Goal: Information Seeking & Learning: Learn about a topic

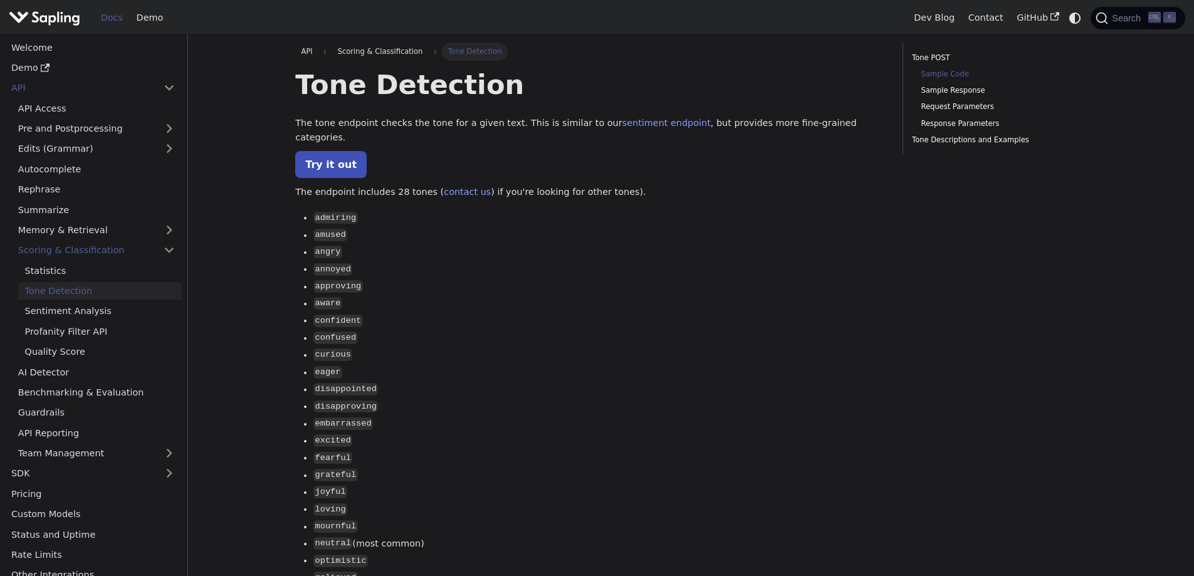
click at [953, 73] on link "Sample Code" at bounding box center [999, 74] width 157 height 12
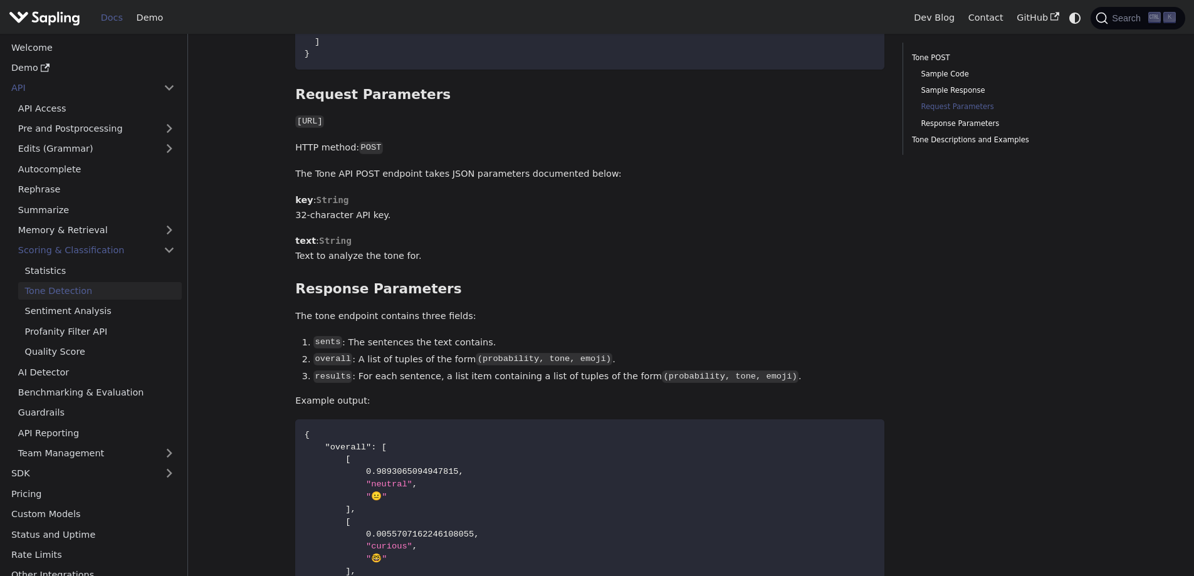
scroll to position [1220, 0]
click at [926, 56] on link "Tone POST" at bounding box center [997, 58] width 170 height 12
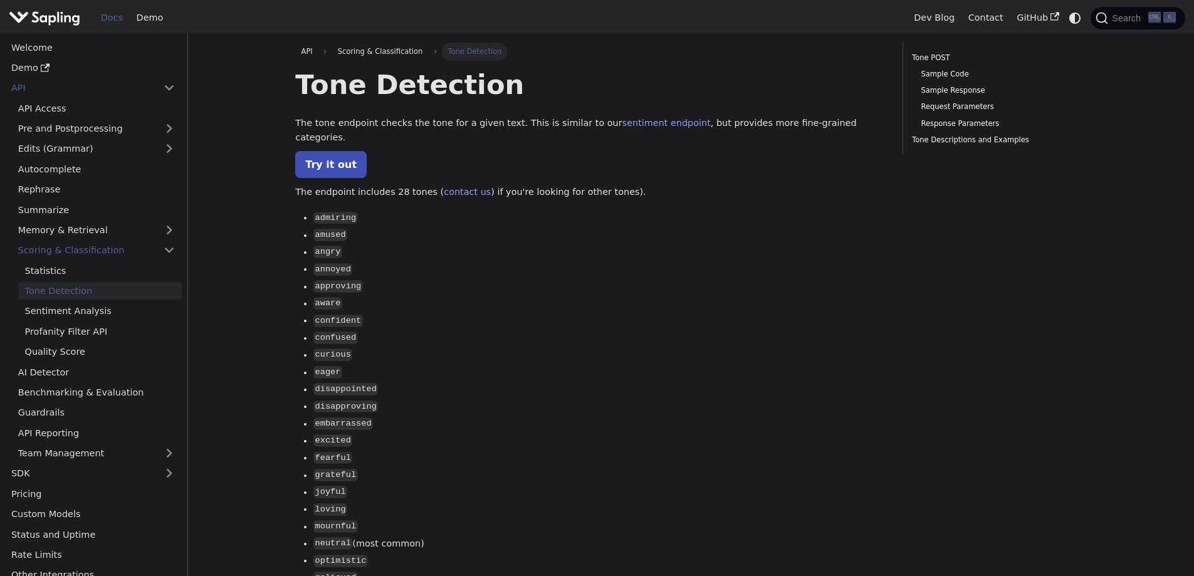
click at [55, 21] on img "Main" at bounding box center [44, 18] width 71 height 18
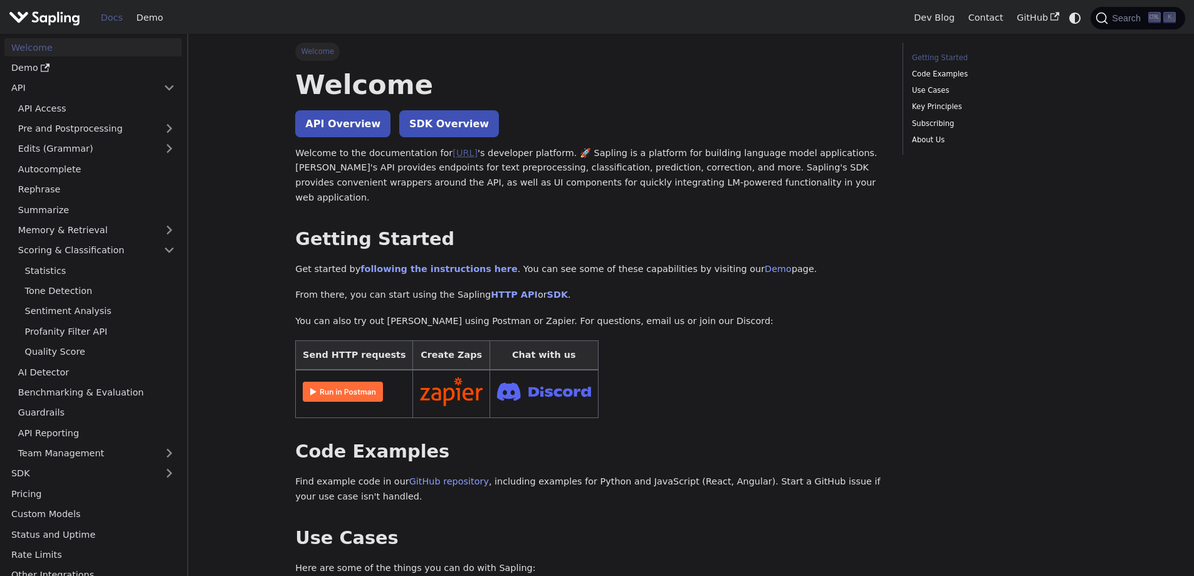
click at [452, 157] on link "Sapling.ai" at bounding box center [464, 153] width 25 height 10
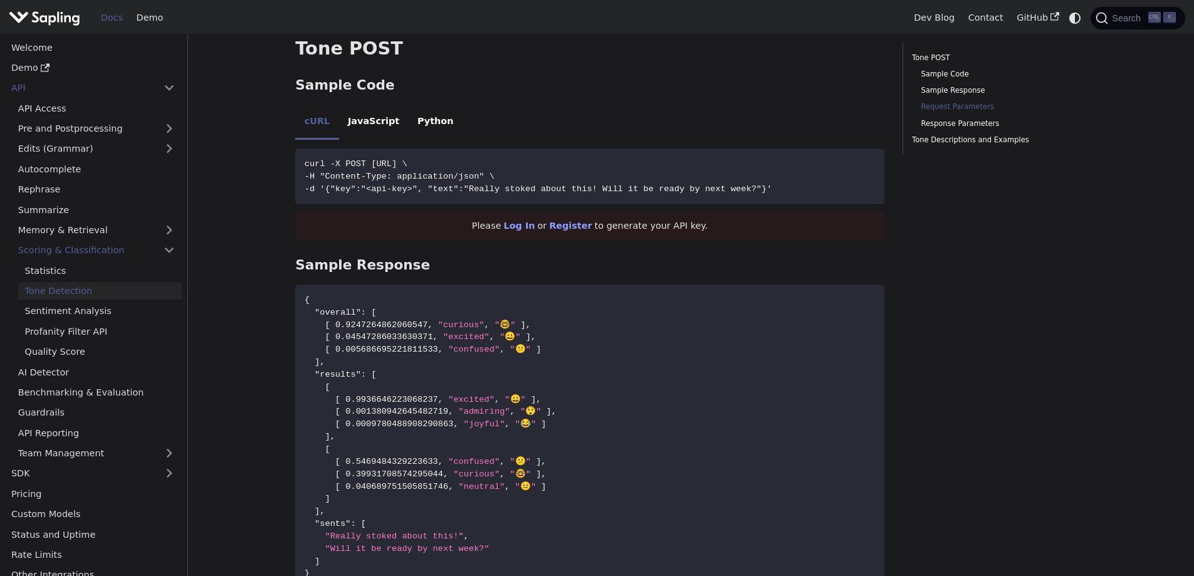
scroll to position [1220, 0]
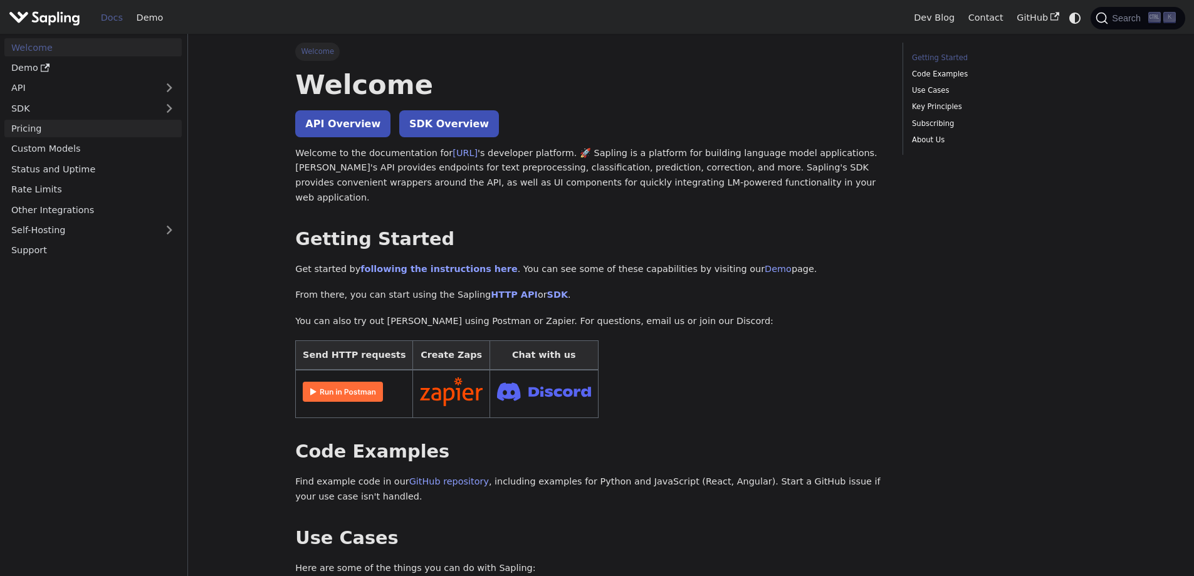
click at [71, 130] on link "Pricing" at bounding box center [92, 129] width 177 height 18
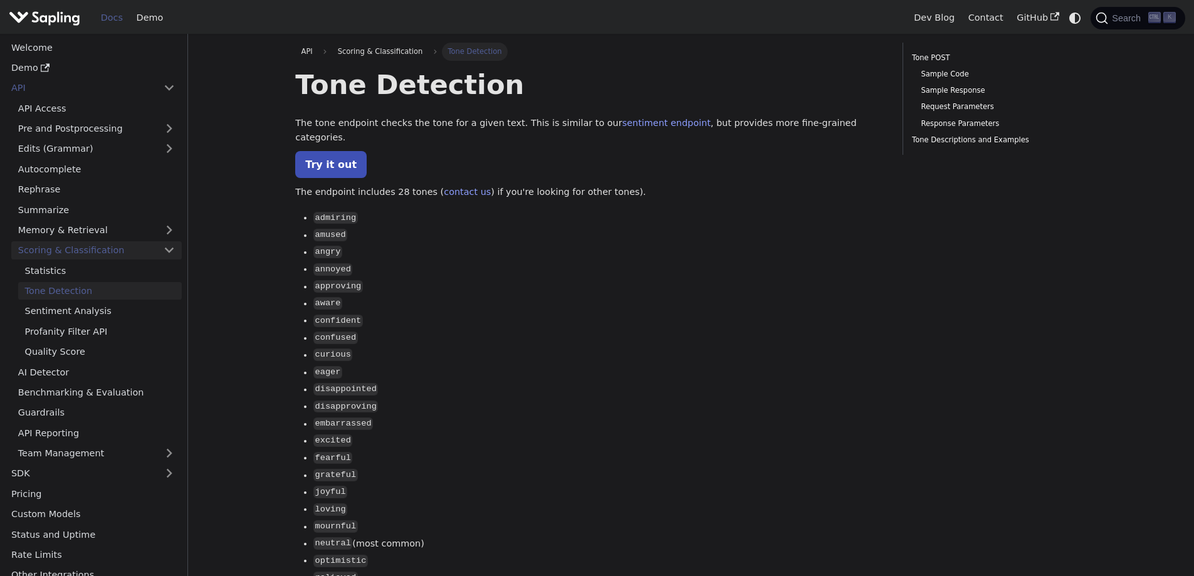
click at [170, 251] on link "Scoring & Classification" at bounding box center [96, 250] width 170 height 18
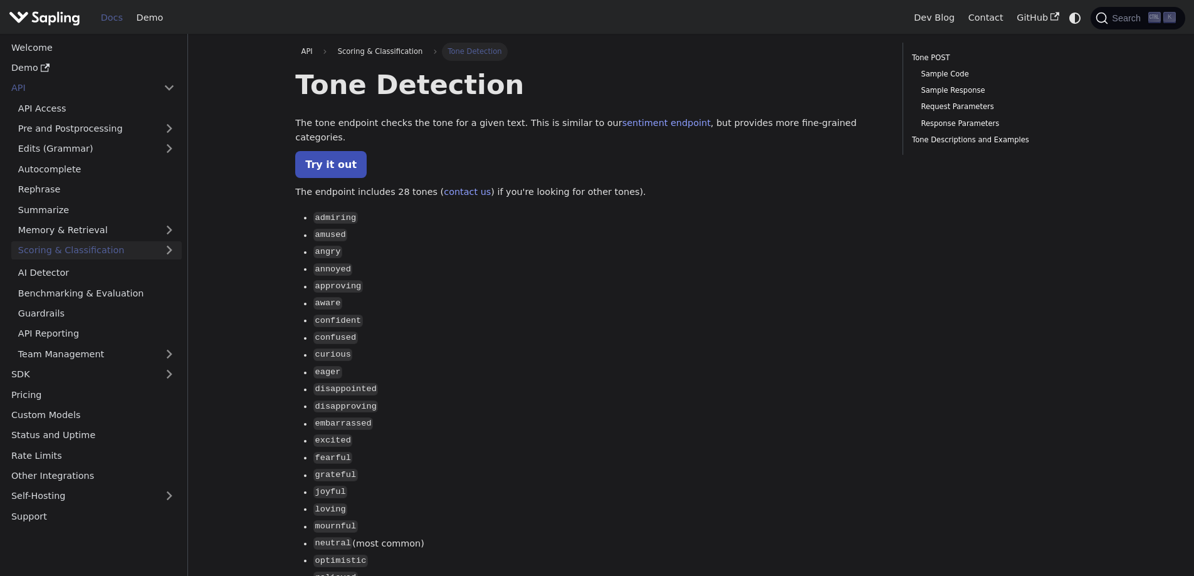
click at [170, 251] on link "Scoring & Classification" at bounding box center [96, 250] width 170 height 18
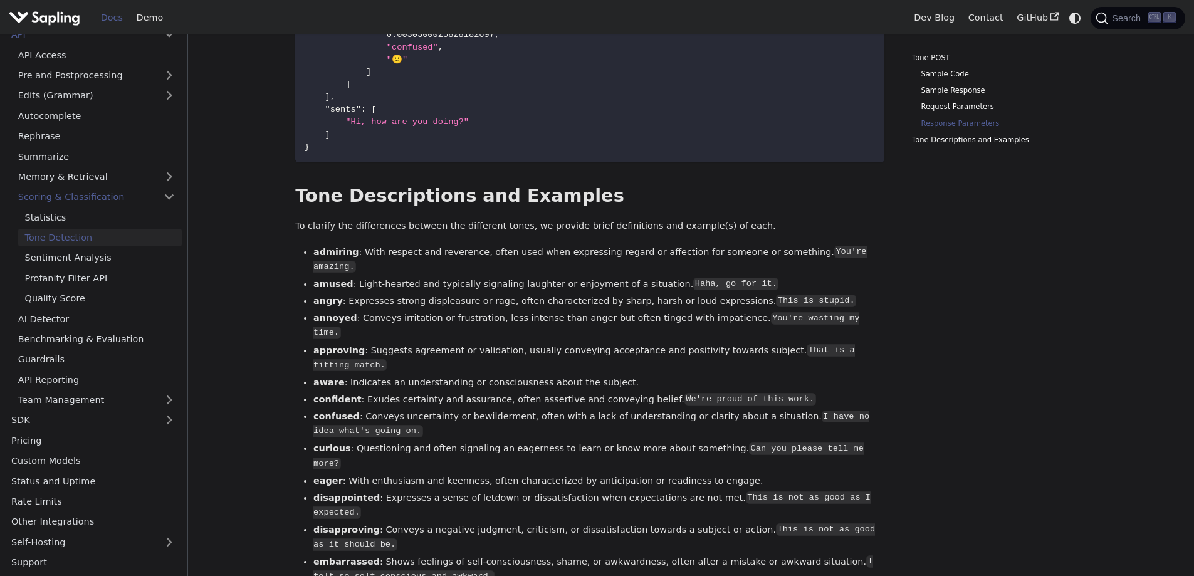
scroll to position [2051, 0]
